Goal: Transaction & Acquisition: Download file/media

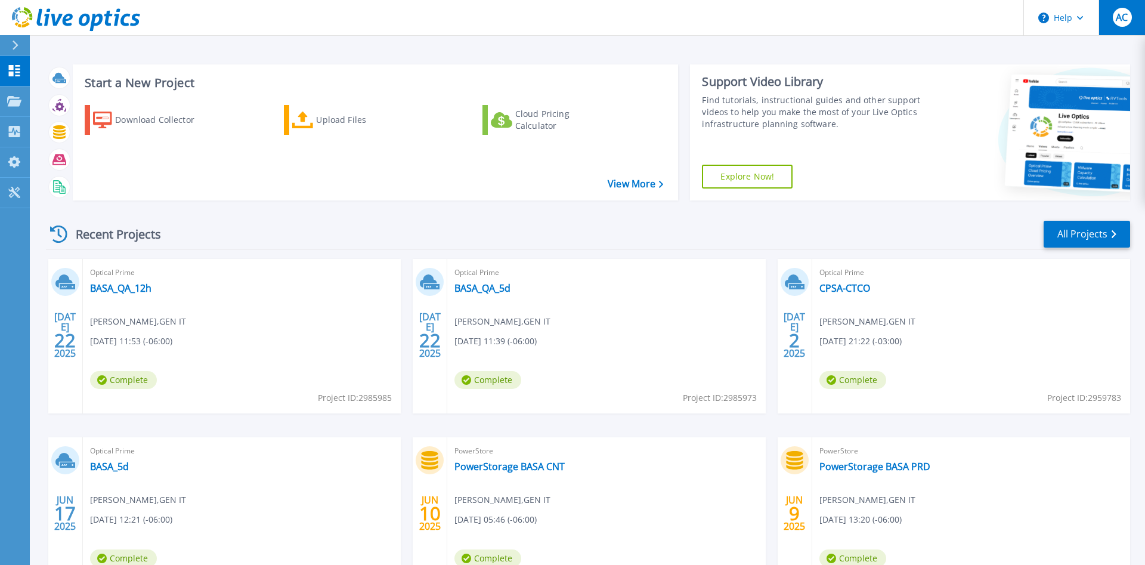
click at [1110, 27] on button "AC" at bounding box center [1122, 17] width 47 height 35
click at [0, 48] on button at bounding box center [15, 45] width 30 height 21
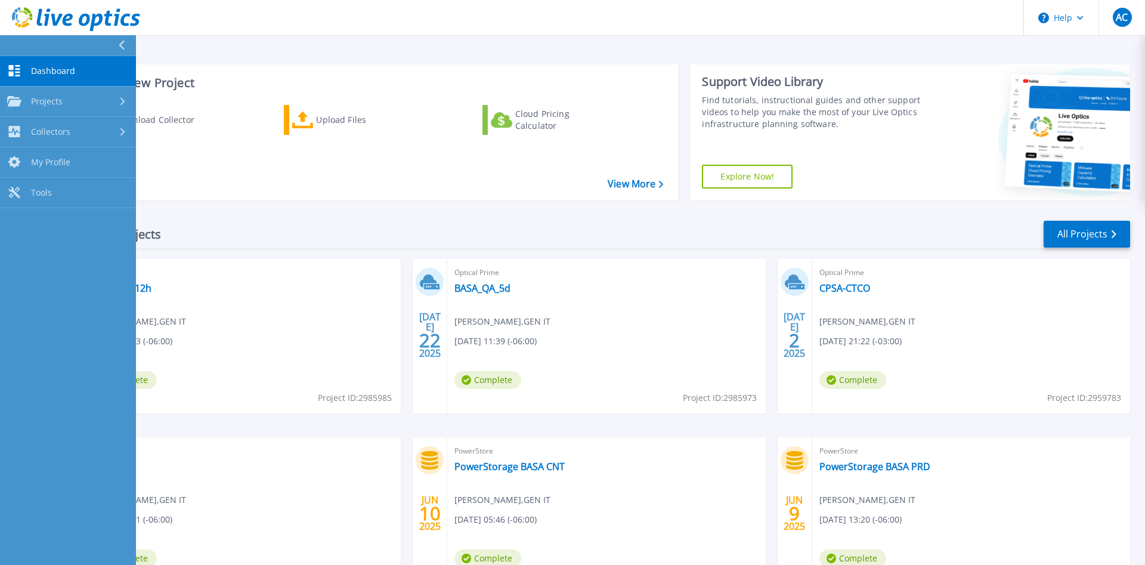
click at [0, 48] on button at bounding box center [68, 45] width 136 height 21
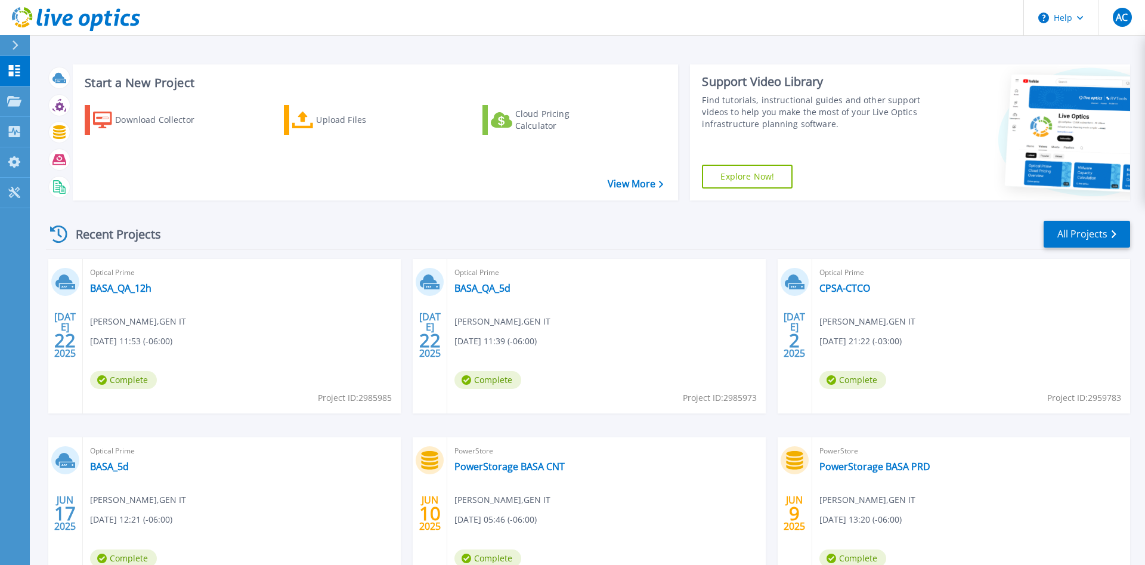
click at [179, 470] on div "Optical Prime BASA_5d Agustin Castagnini , GEN IT 06/17/2025, 12:21 (-06:00) Co…" at bounding box center [242, 514] width 318 height 155
click at [114, 468] on link "BASA_5d" at bounding box center [109, 467] width 39 height 12
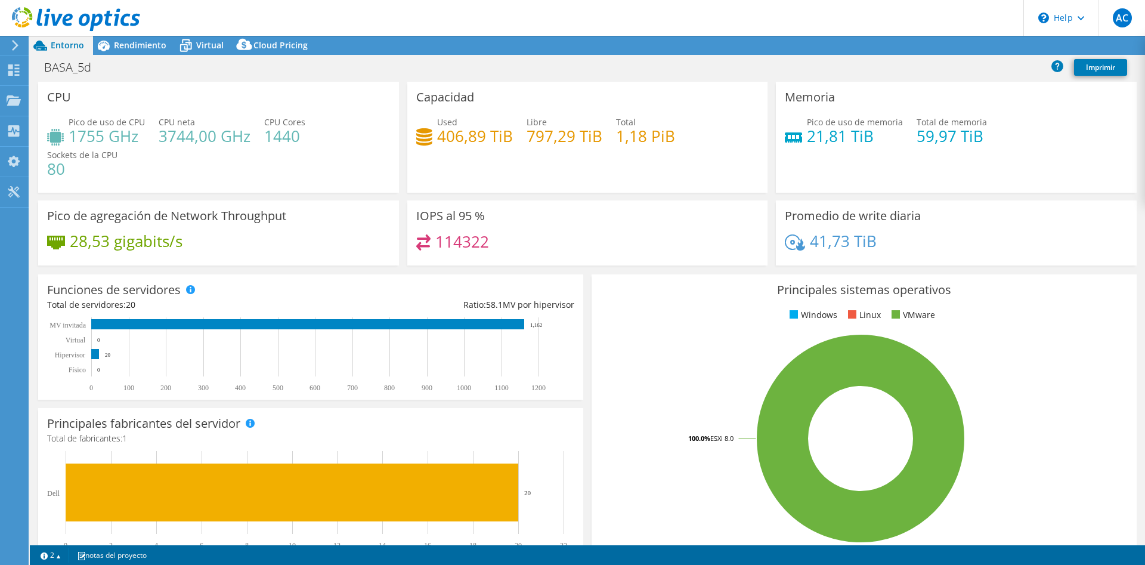
select select "SouthAmerica"
select select "USD"
click at [931, 48] on link "Reports" at bounding box center [924, 45] width 57 height 18
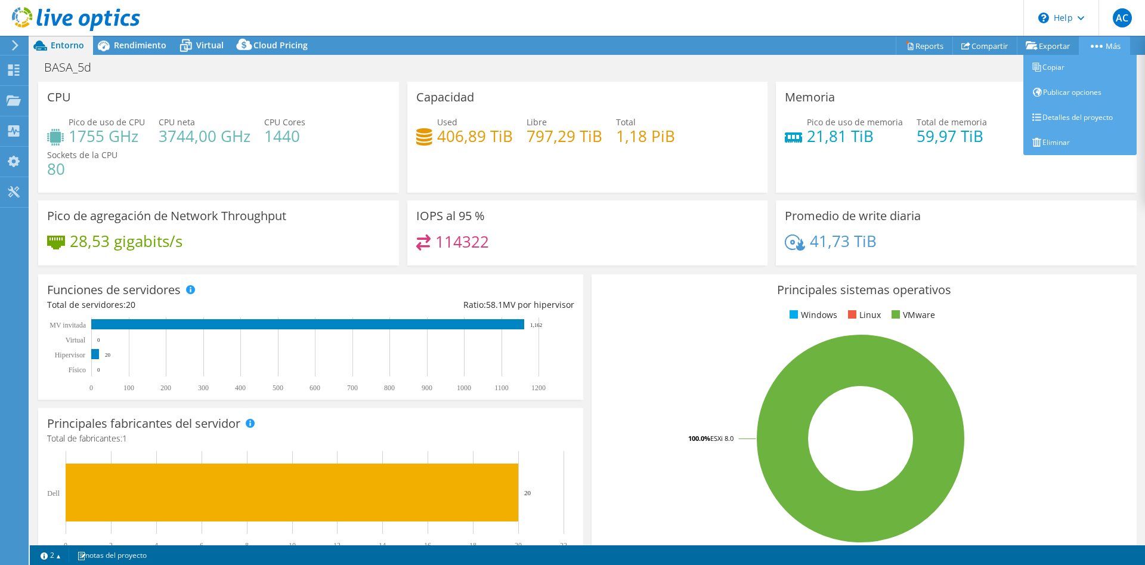
click at [1108, 47] on link "Más" at bounding box center [1104, 45] width 51 height 18
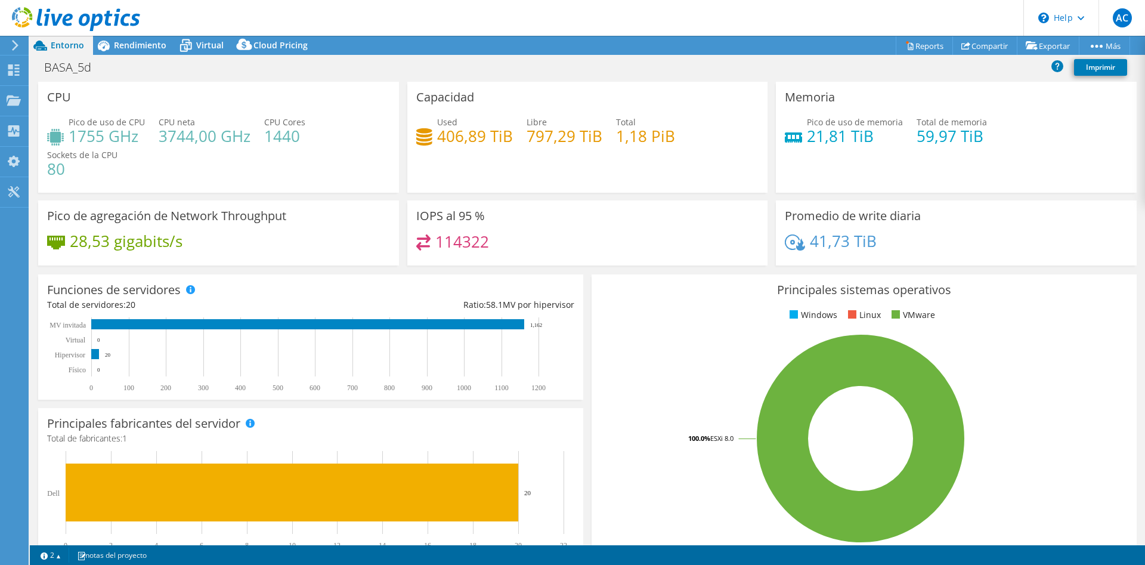
click at [853, 85] on div "Memoria Pico de uso de memoria 21,81 TiB Total de memoria 59,97 TiB" at bounding box center [956, 137] width 361 height 111
click at [971, 45] on link "Compartir" at bounding box center [985, 45] width 65 height 18
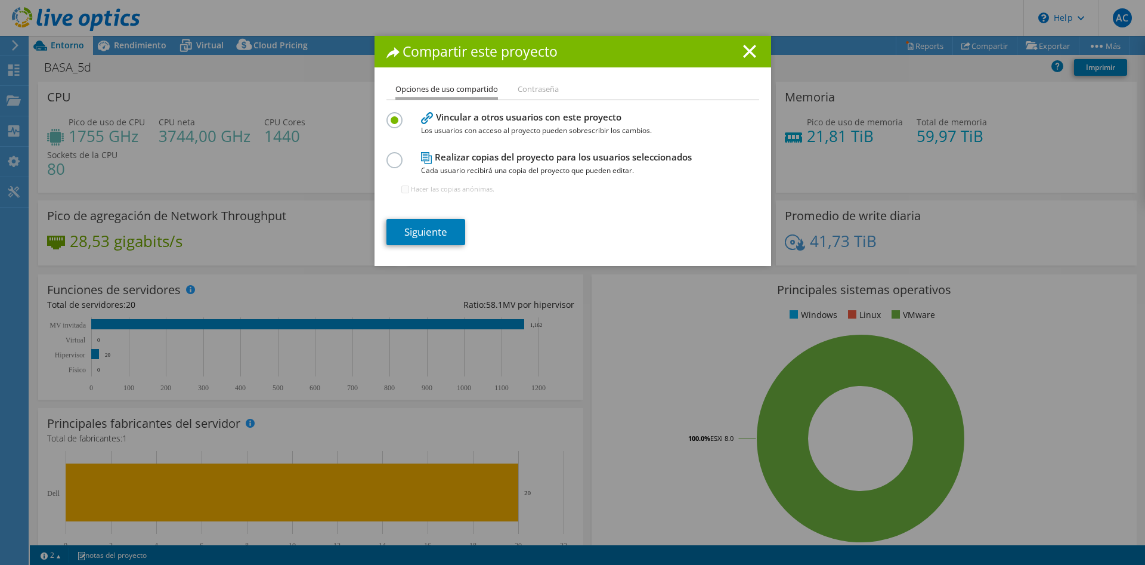
click at [539, 85] on li "Contraseña" at bounding box center [538, 89] width 41 height 15
click at [422, 240] on link "Siguiente" at bounding box center [426, 232] width 79 height 26
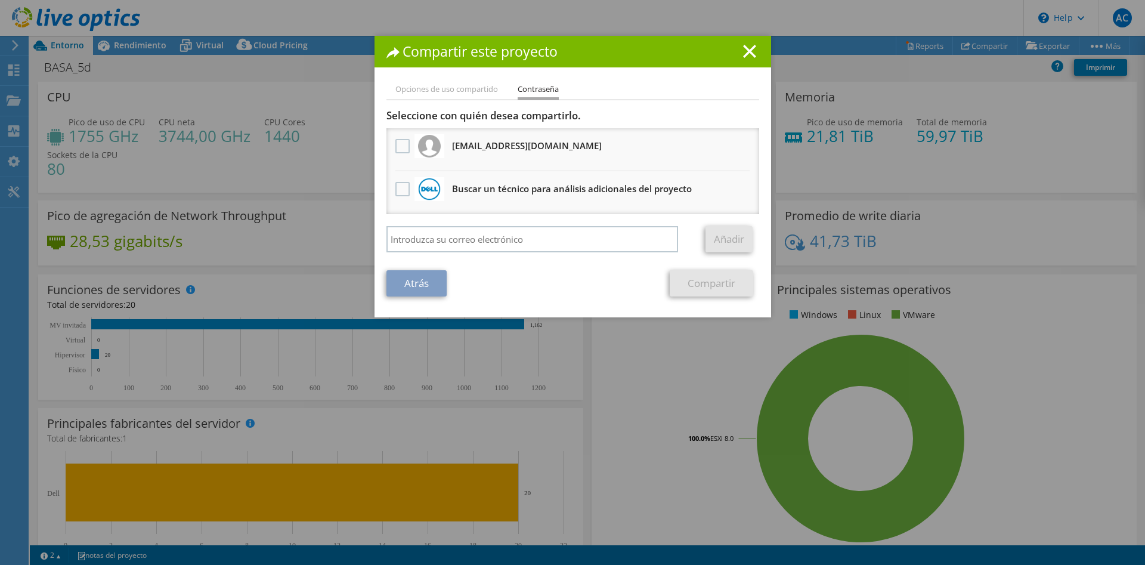
click at [742, 57] on h1 "Compartir este proyecto" at bounding box center [573, 52] width 373 height 14
click at [746, 57] on line at bounding box center [750, 51] width 12 height 12
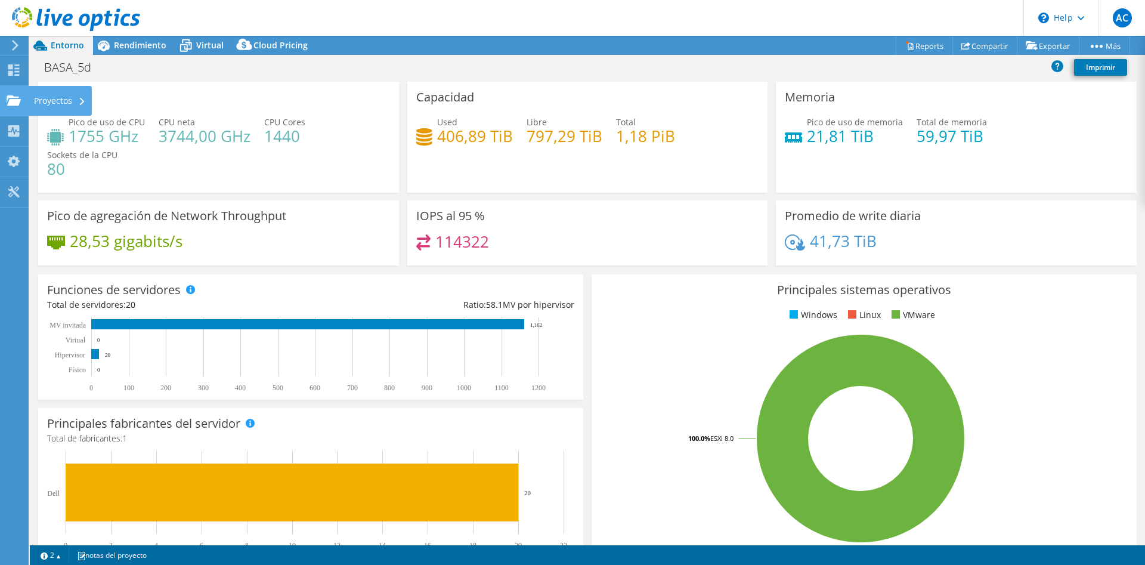
click at [55, 111] on div "Proyectos" at bounding box center [60, 101] width 64 height 30
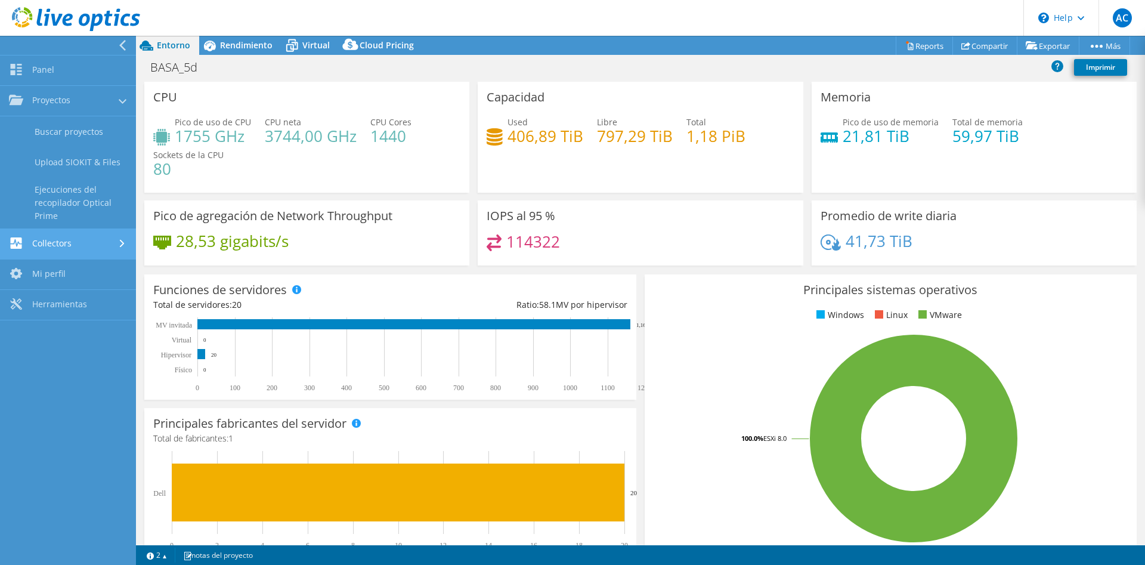
click at [63, 250] on link "Collectors" at bounding box center [68, 244] width 136 height 30
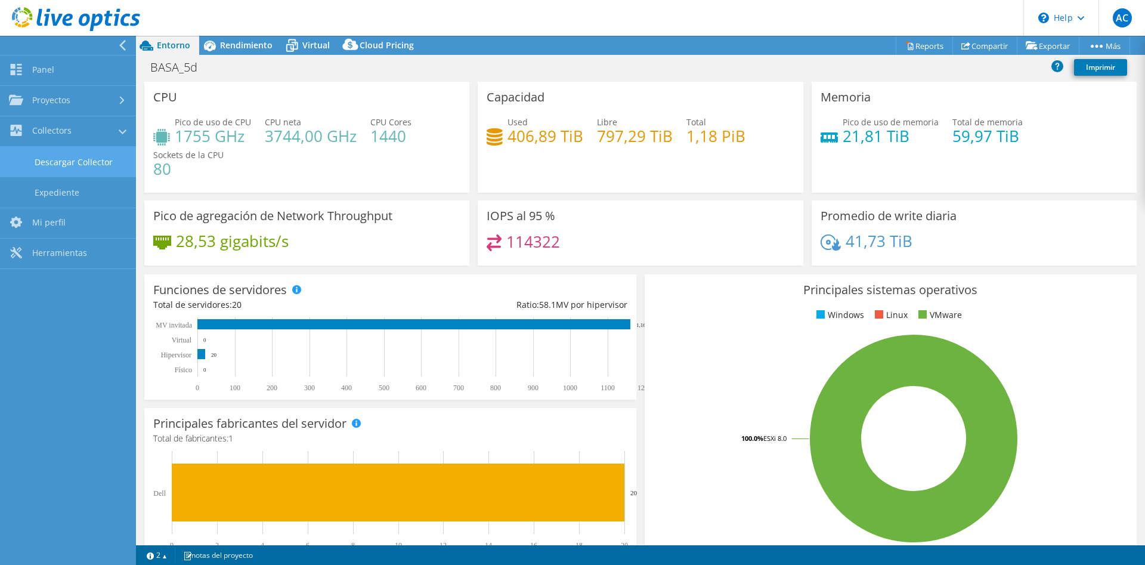
click at [66, 158] on link "Descargar Collector" at bounding box center [68, 162] width 136 height 30
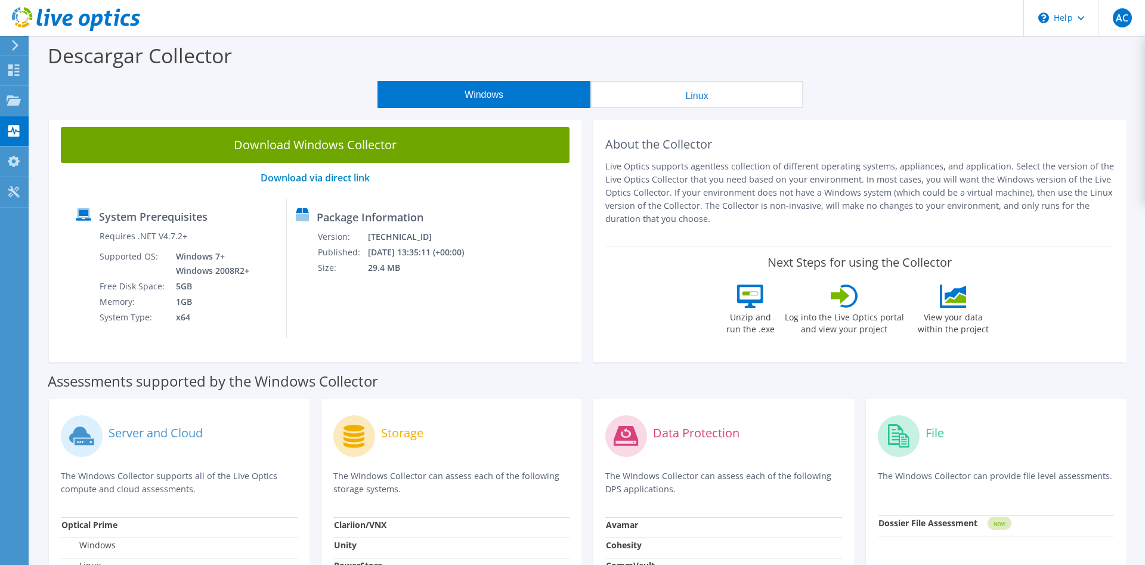
click at [667, 91] on button "Linux" at bounding box center [697, 94] width 213 height 27
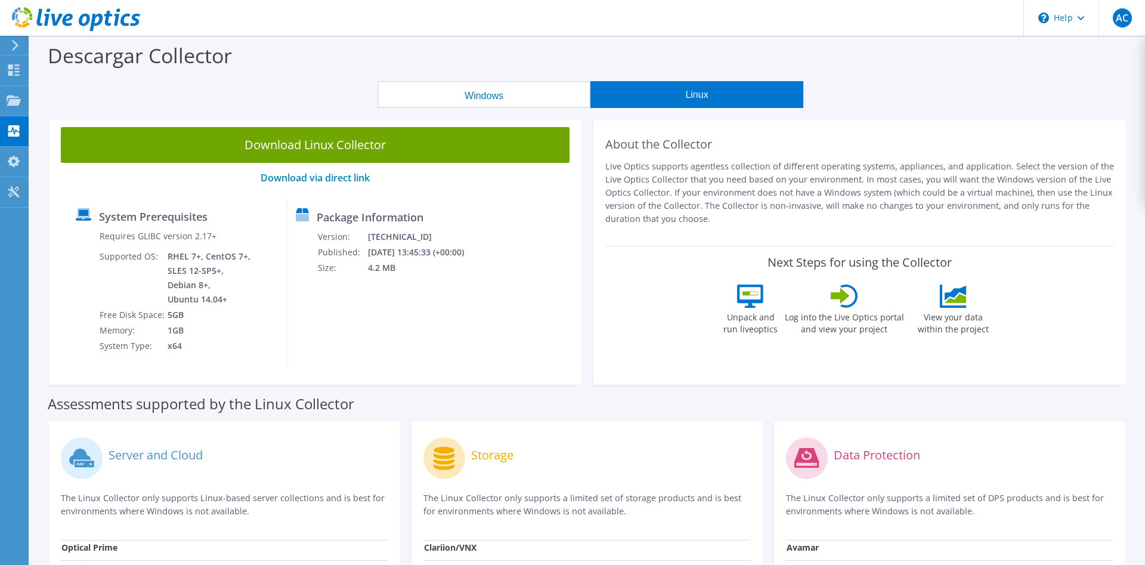
click at [493, 106] on button "Windows" at bounding box center [484, 94] width 213 height 27
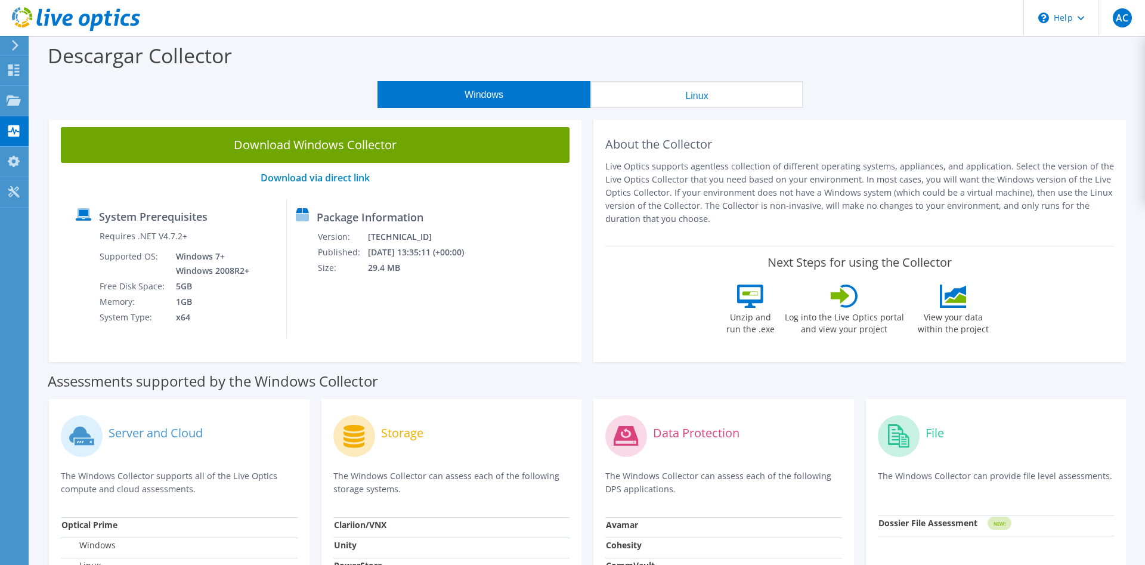
click at [656, 97] on button "Linux" at bounding box center [697, 94] width 213 height 27
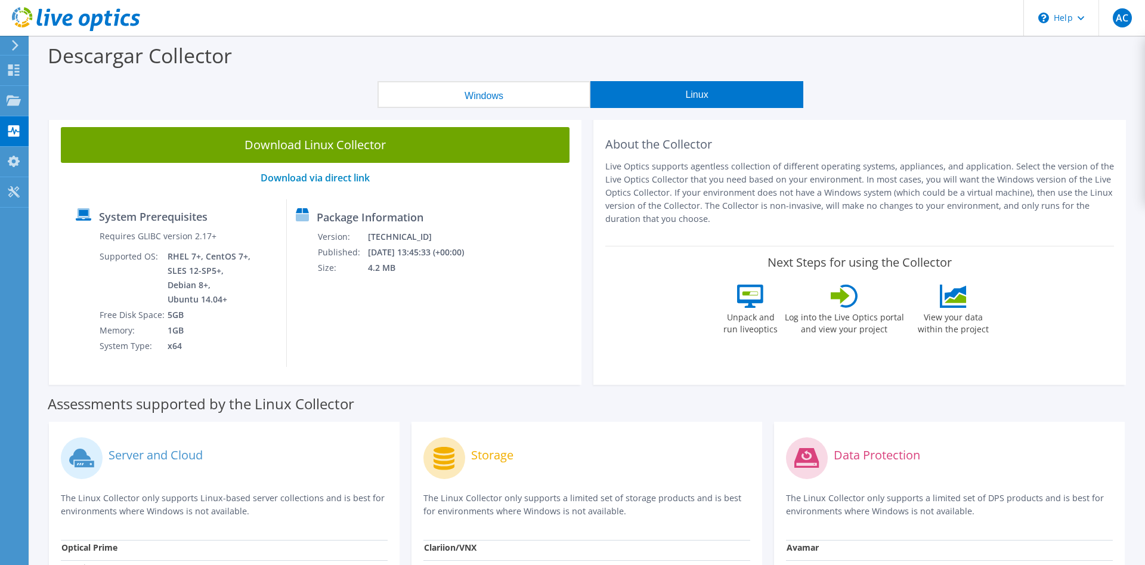
click at [571, 100] on button "Windows" at bounding box center [484, 94] width 213 height 27
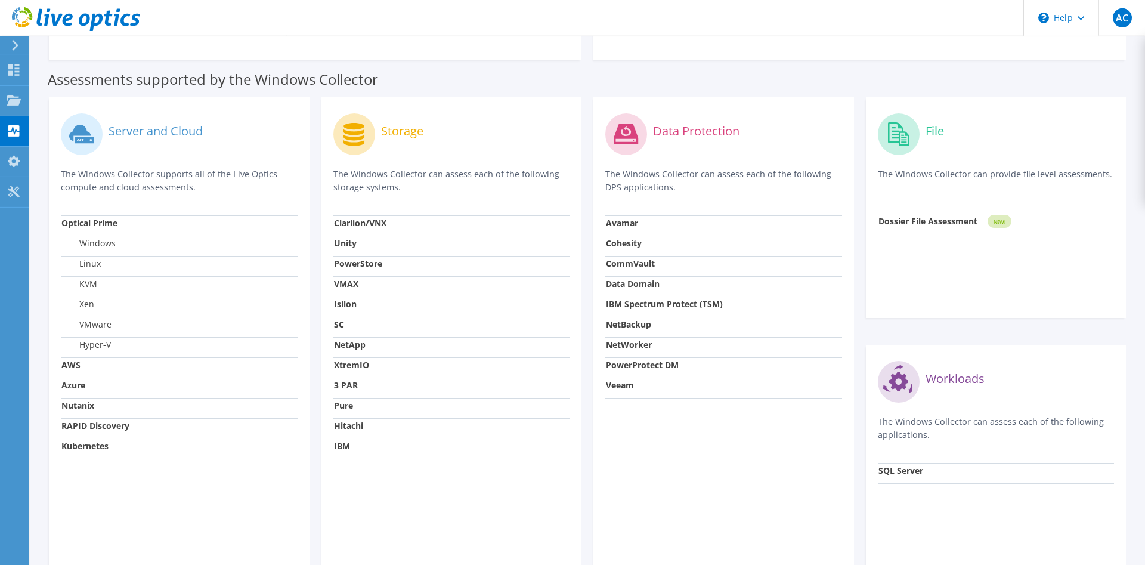
scroll to position [304, 0]
